Goal: Find specific page/section: Find specific page/section

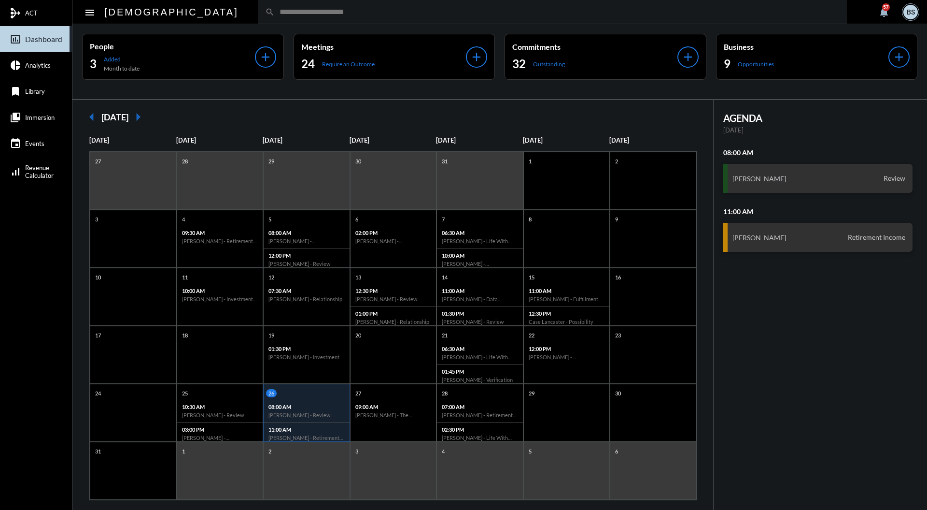
click at [384, 14] on input "text" at bounding box center [557, 12] width 565 height 8
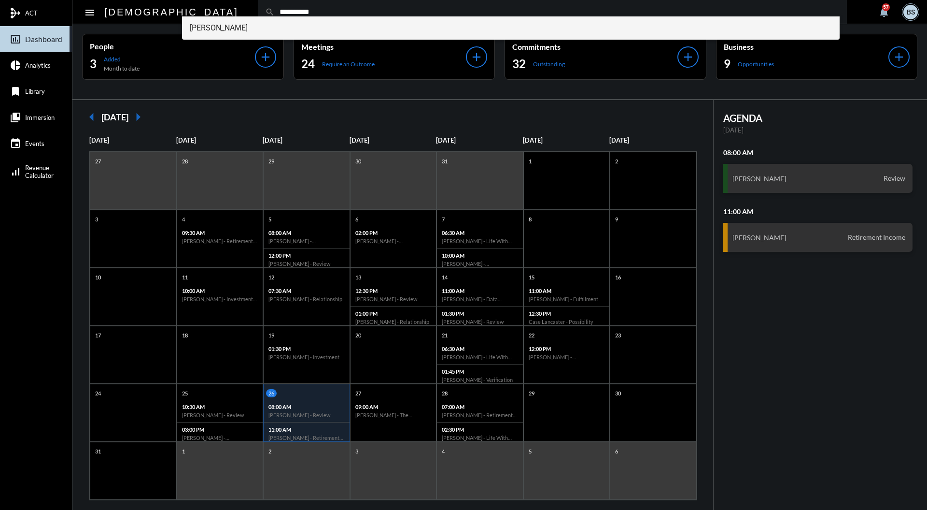
type input "**********"
click at [262, 34] on span "[PERSON_NAME]" at bounding box center [511, 27] width 643 height 23
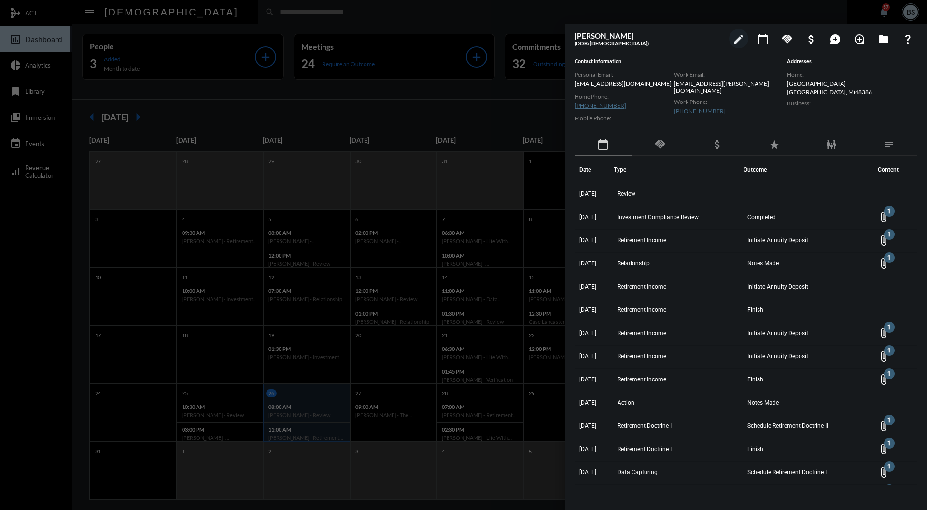
click at [463, 127] on div at bounding box center [463, 255] width 927 height 510
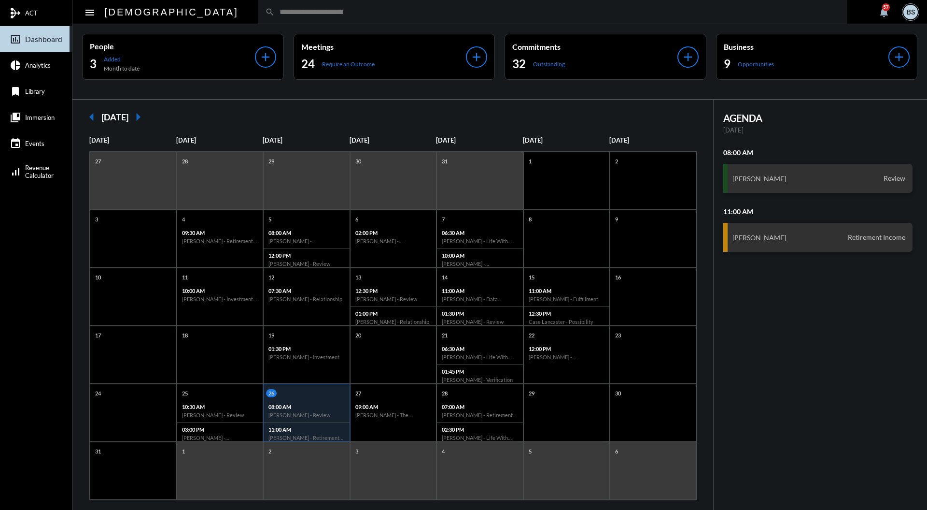
click at [411, 16] on input "text" at bounding box center [557, 12] width 565 height 8
type input "*"
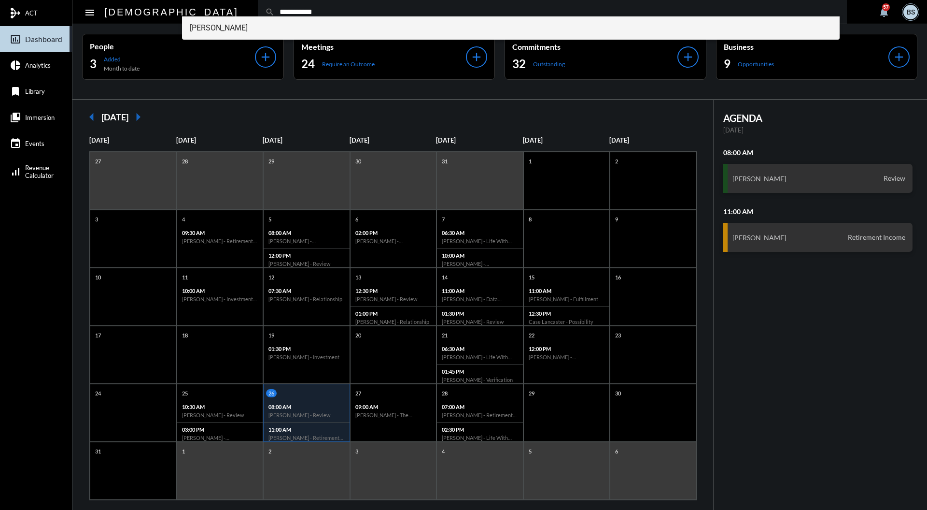
type input "**********"
click at [244, 33] on span "[PERSON_NAME]" at bounding box center [511, 27] width 643 height 23
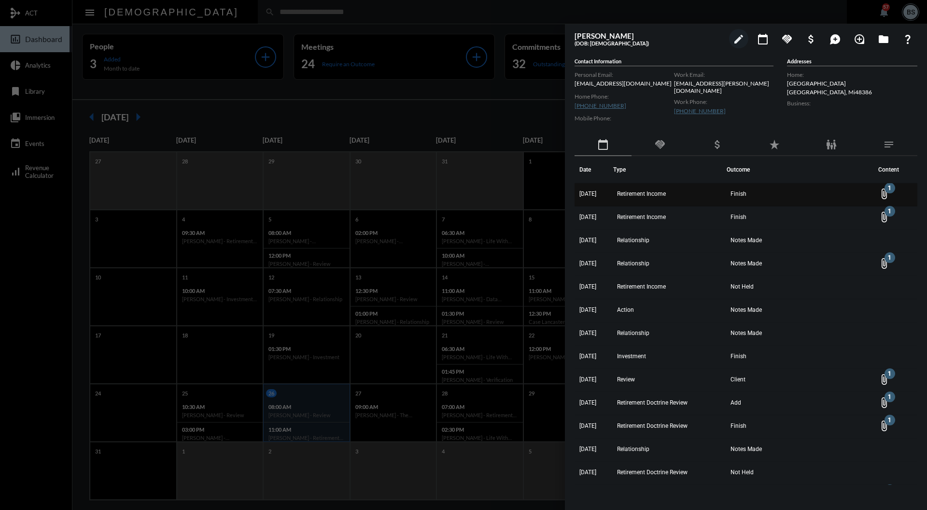
click at [685, 191] on td "Retirement Income" at bounding box center [670, 194] width 114 height 23
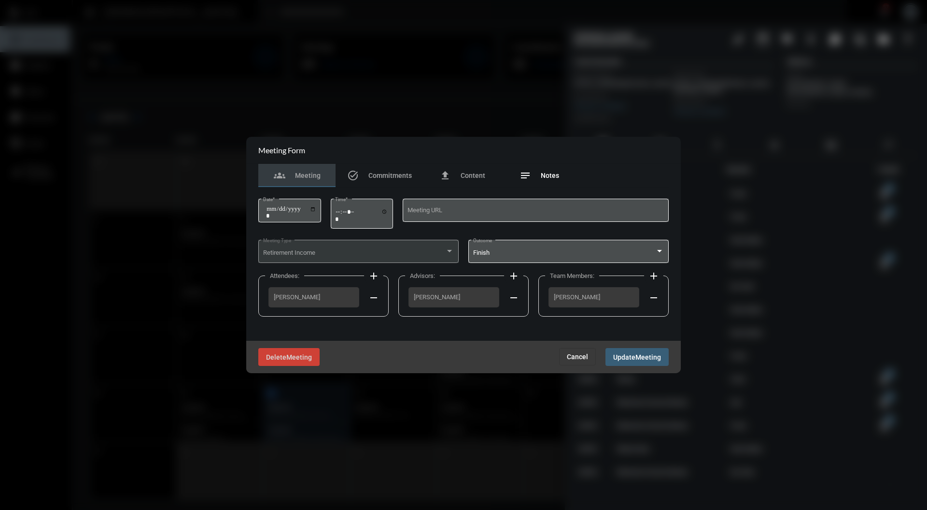
click at [565, 168] on div "notes Notes" at bounding box center [539, 175] width 77 height 23
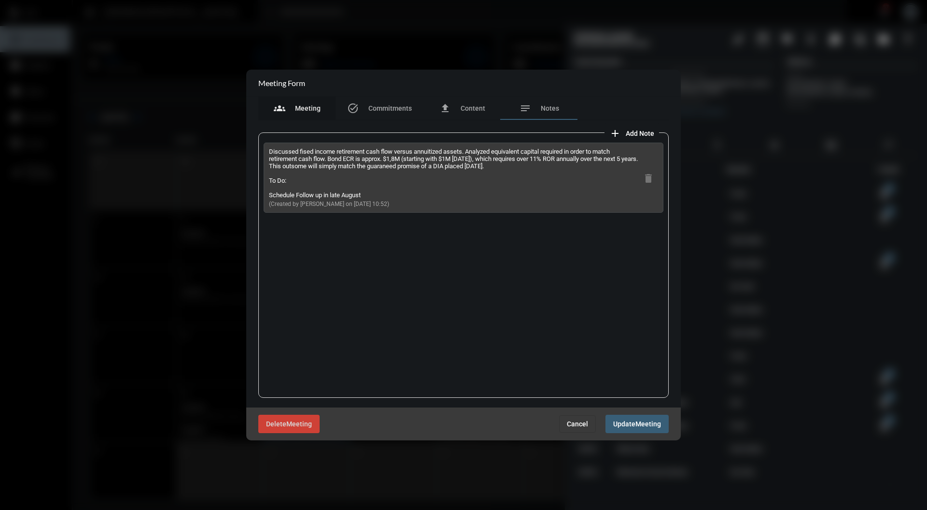
click at [301, 110] on span "Meeting" at bounding box center [308, 108] width 26 height 8
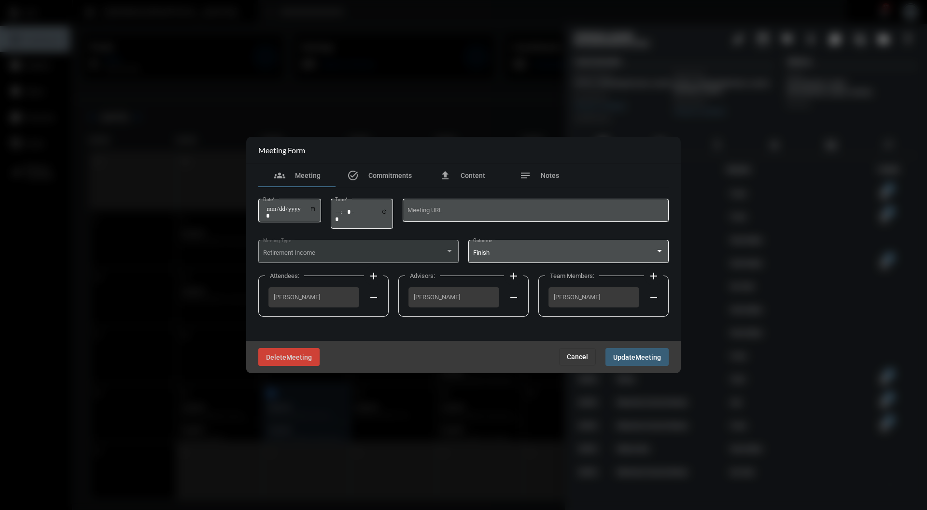
click at [724, 180] on div at bounding box center [463, 255] width 927 height 510
click at [131, 370] on div at bounding box center [463, 255] width 927 height 510
click at [81, 360] on div at bounding box center [463, 255] width 927 height 510
click at [580, 363] on button "Cancel" at bounding box center [577, 356] width 37 height 17
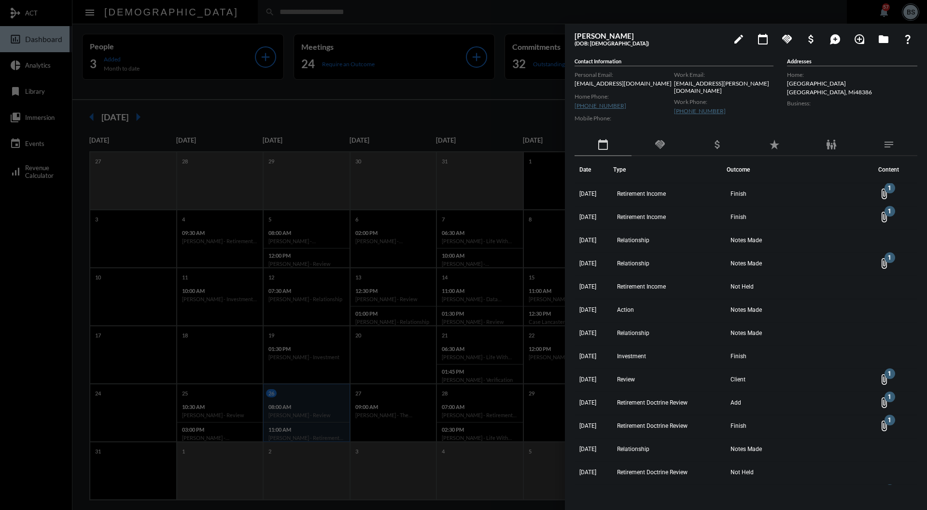
click at [376, 21] on div at bounding box center [463, 255] width 927 height 510
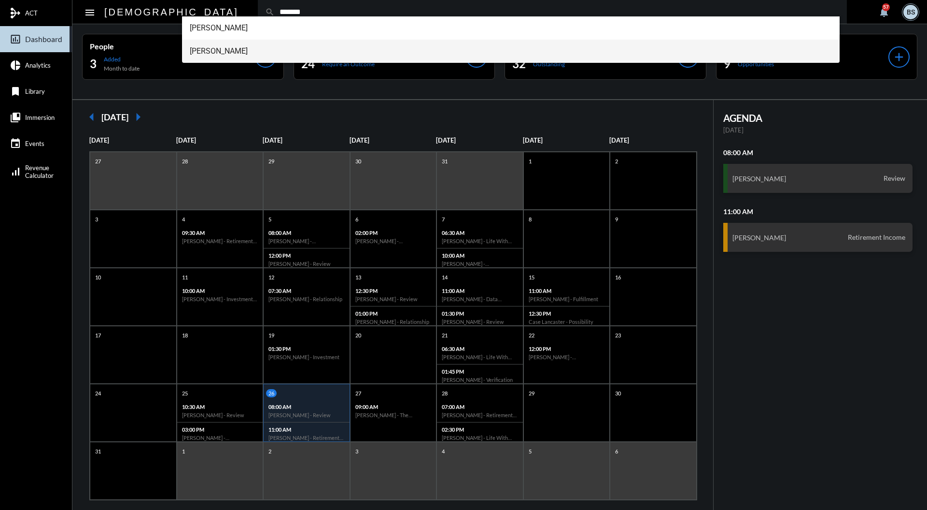
type input "*******"
click at [241, 50] on span "[PERSON_NAME]" at bounding box center [511, 51] width 643 height 23
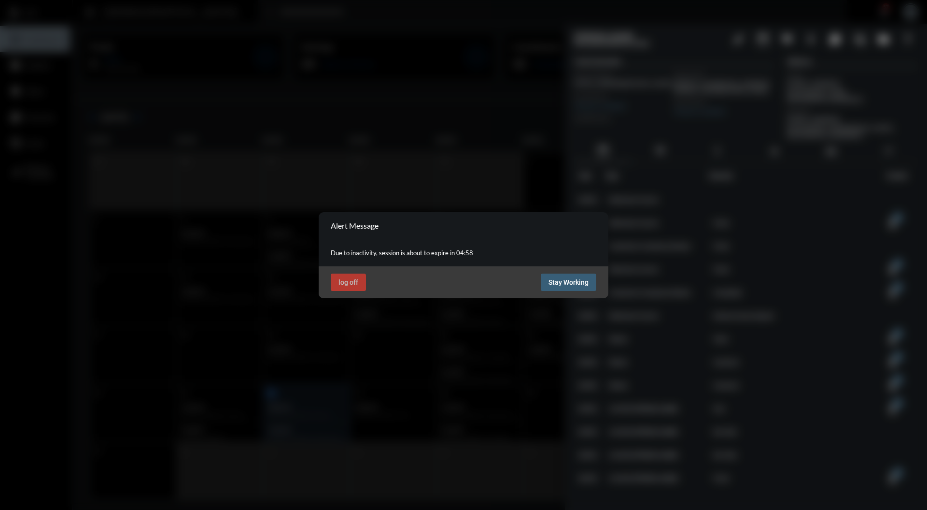
click at [564, 281] on span "Stay Working" at bounding box center [569, 282] width 40 height 8
